Goal: Navigation & Orientation: Find specific page/section

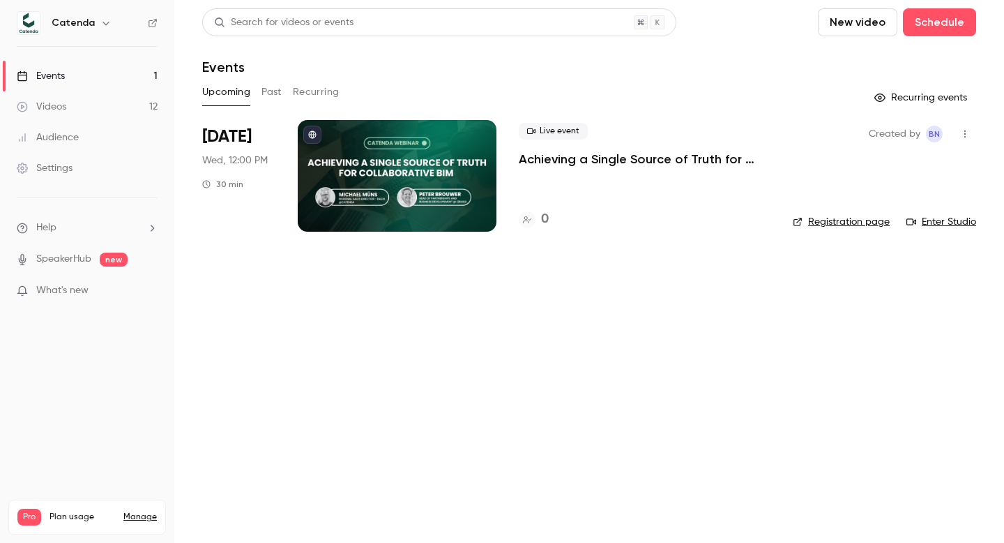
click at [59, 106] on div "Videos" at bounding box center [42, 107] width 50 height 14
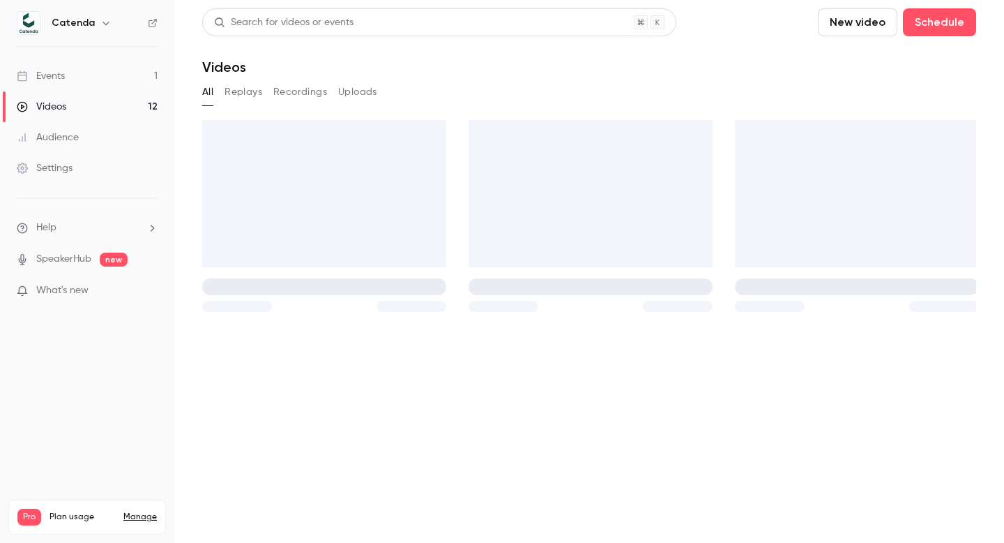
click at [93, 77] on link "Events 1" at bounding box center [87, 76] width 174 height 31
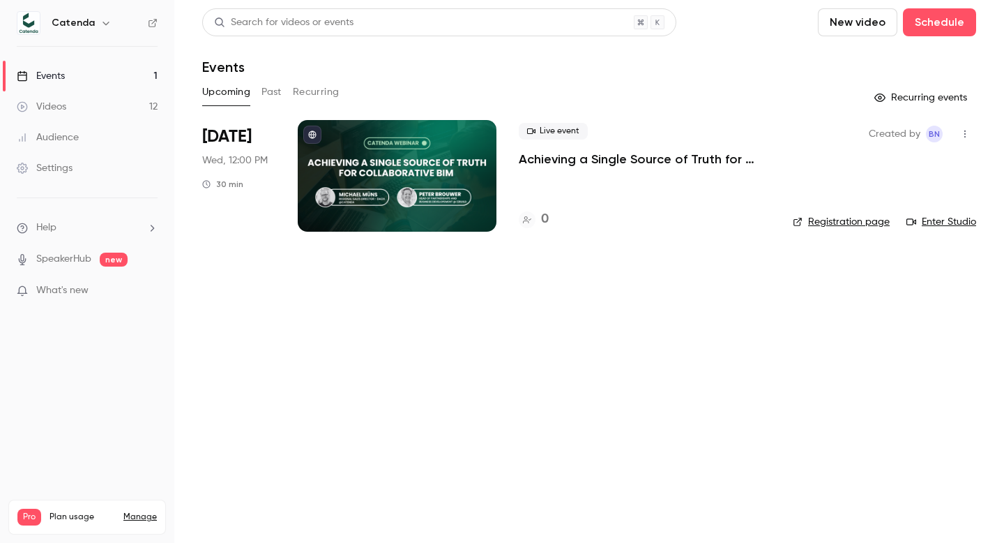
click at [110, 104] on link "Videos 12" at bounding box center [87, 106] width 174 height 31
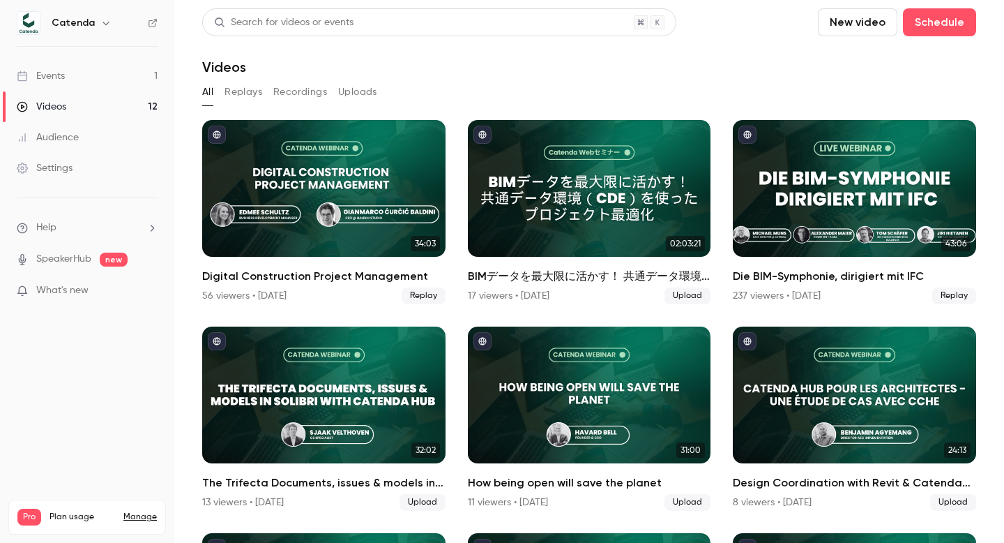
click at [110, 75] on link "Events 1" at bounding box center [87, 76] width 174 height 31
